Goal: Transaction & Acquisition: Purchase product/service

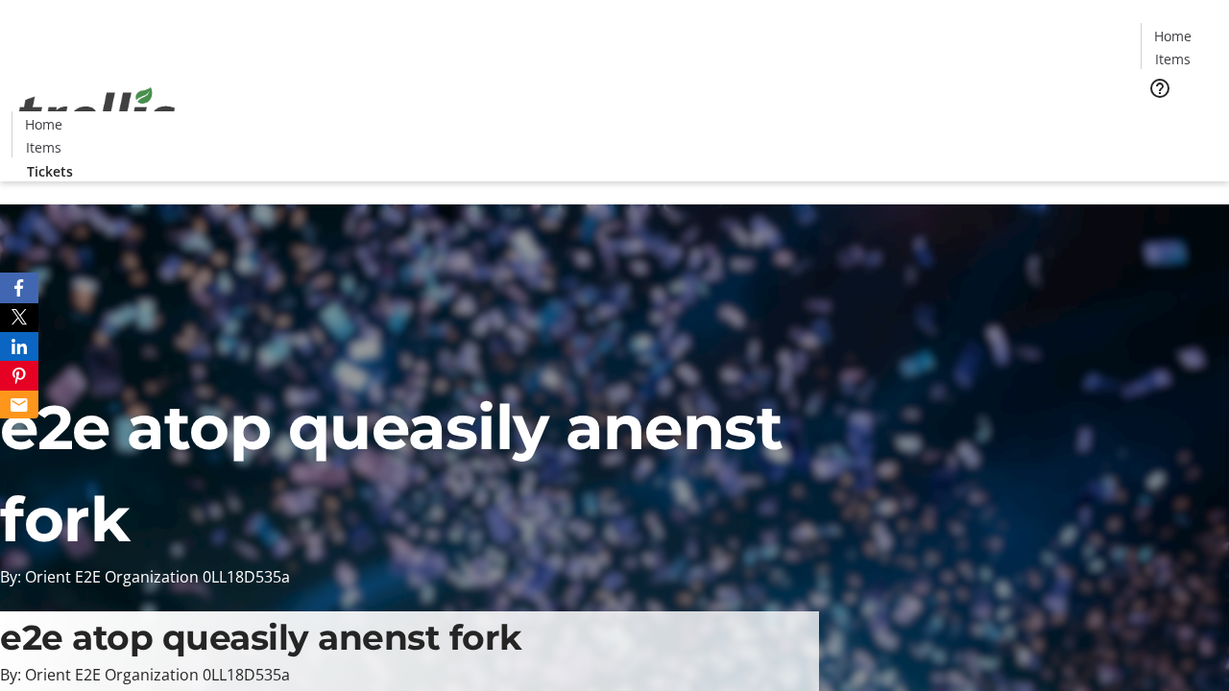
click at [1156, 111] on span "Tickets" at bounding box center [1179, 121] width 46 height 20
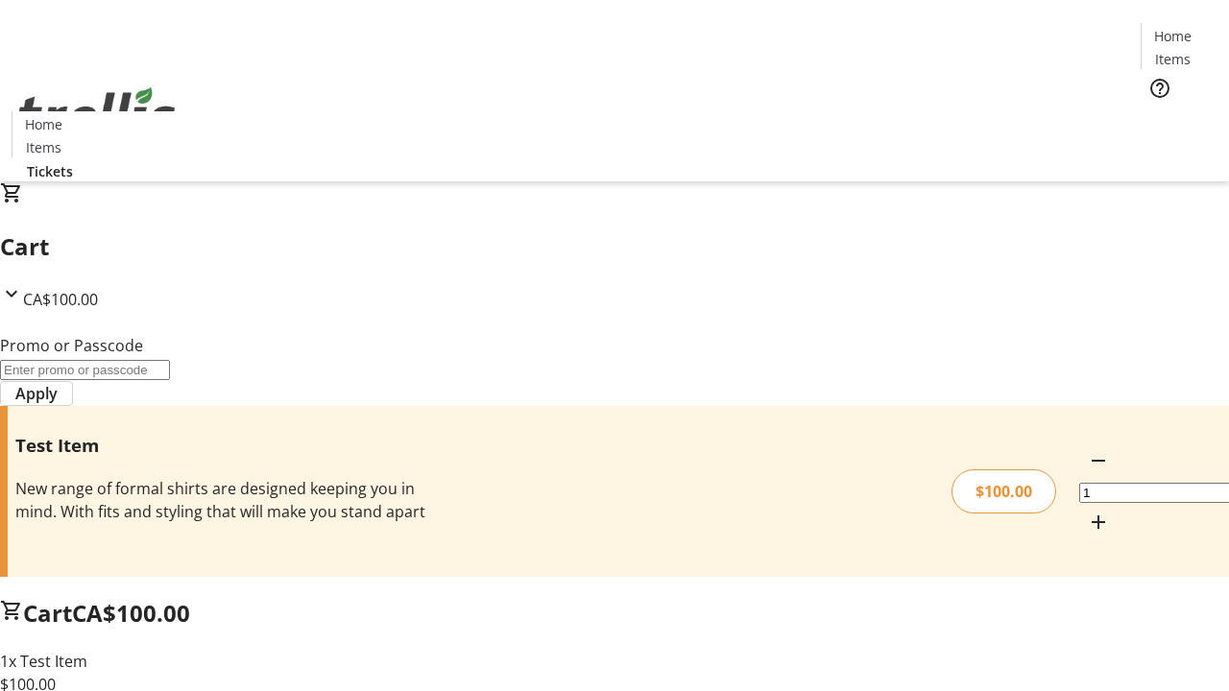
type input "FLAT"
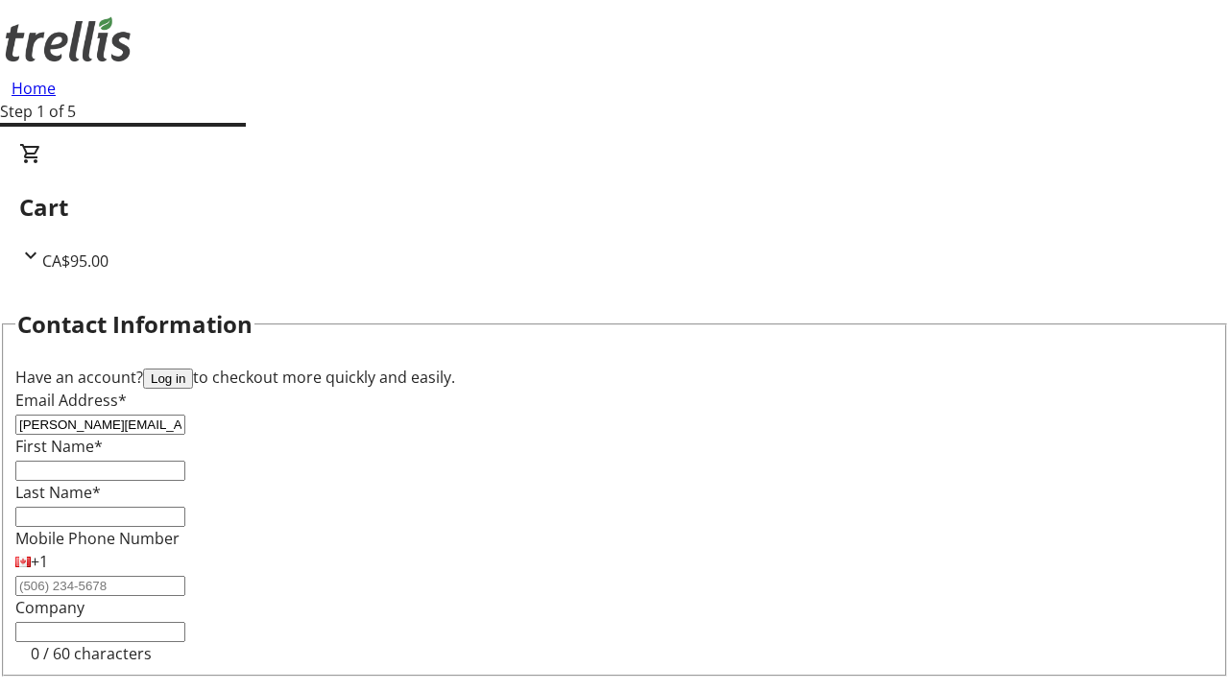
type input "[PERSON_NAME][EMAIL_ADDRESS][DOMAIN_NAME]"
type input "[PERSON_NAME]"
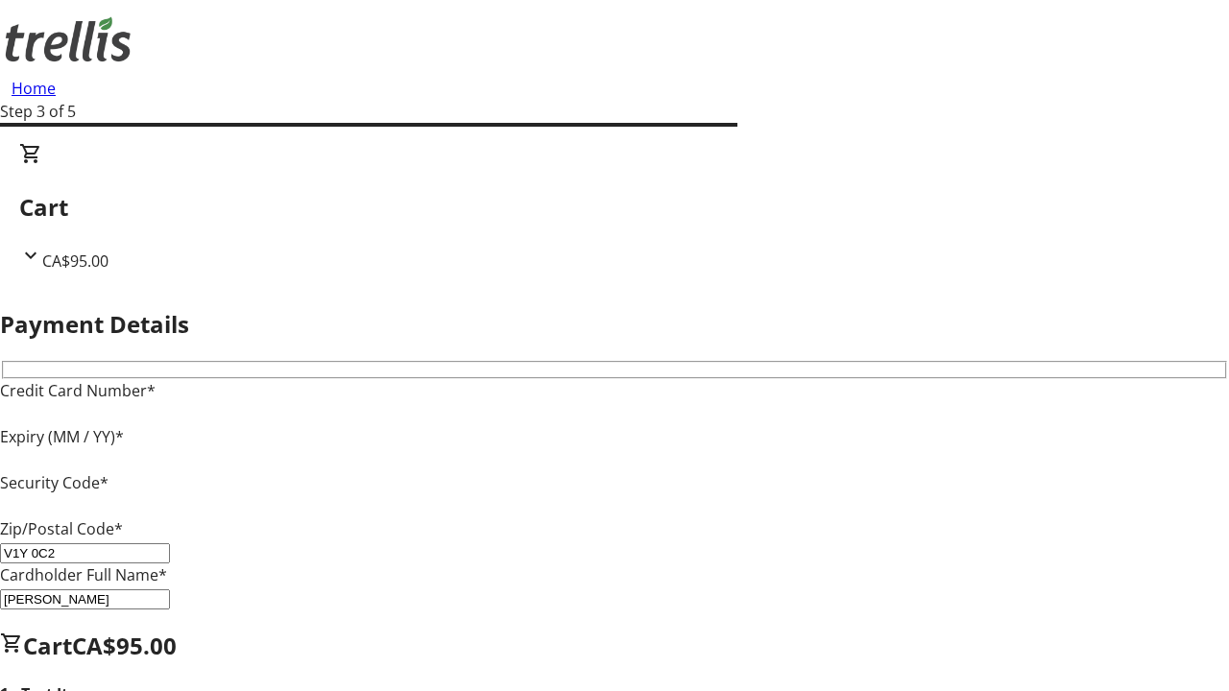
type input "V1Y 0C2"
